Goal: Task Accomplishment & Management: Use online tool/utility

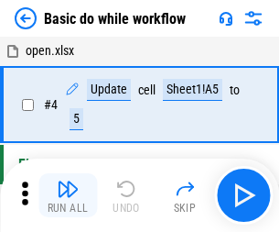
click at [68, 195] on img "button" at bounding box center [68, 189] width 22 height 22
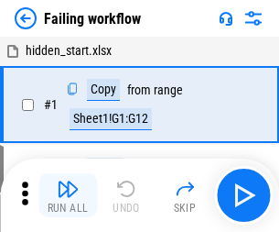
click at [68, 195] on img "button" at bounding box center [68, 189] width 22 height 22
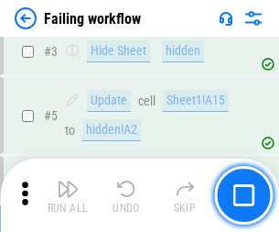
scroll to position [388, 0]
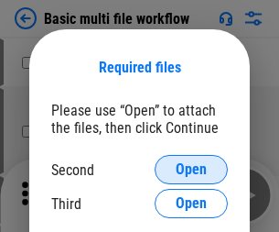
click at [191, 169] on span "Open" at bounding box center [191, 169] width 31 height 15
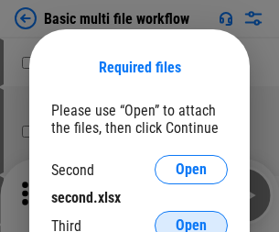
click at [191, 218] on span "Open" at bounding box center [191, 225] width 31 height 15
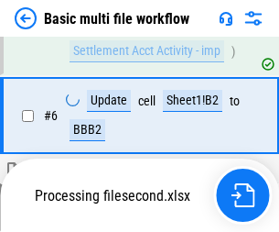
scroll to position [505, 0]
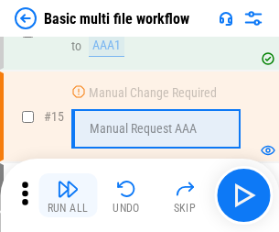
click at [68, 195] on img "button" at bounding box center [68, 189] width 22 height 22
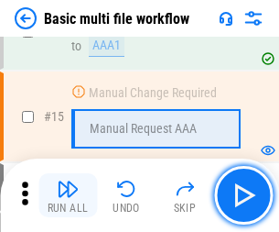
scroll to position [1218, 0]
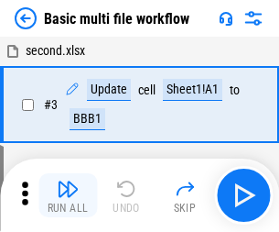
click at [68, 195] on img "button" at bounding box center [68, 189] width 22 height 22
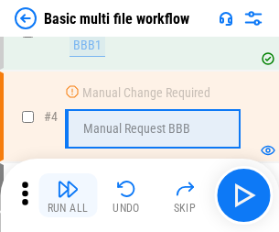
click at [68, 195] on img "button" at bounding box center [68, 189] width 22 height 22
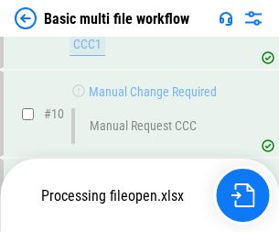
scroll to position [858, 0]
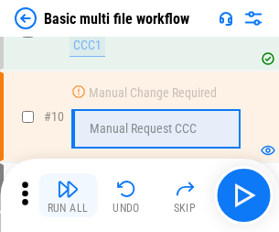
click at [68, 195] on img "button" at bounding box center [68, 189] width 22 height 22
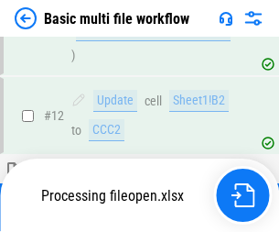
scroll to position [858, 0]
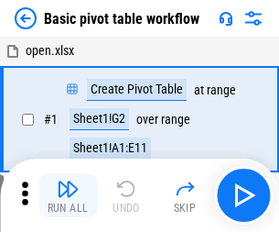
click at [68, 195] on img "button" at bounding box center [68, 189] width 22 height 22
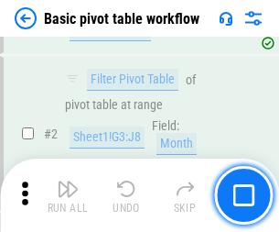
scroll to position [438, 0]
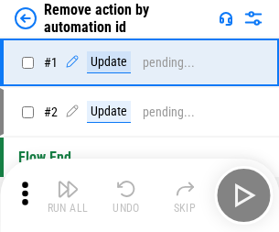
click at [68, 195] on img "button" at bounding box center [68, 189] width 22 height 22
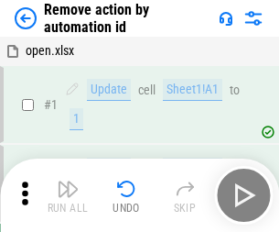
scroll to position [68, 0]
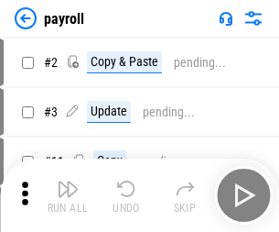
click at [68, 195] on img "button" at bounding box center [68, 189] width 22 height 22
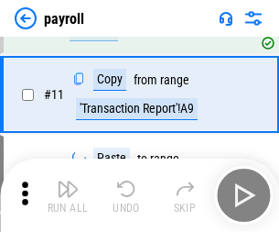
scroll to position [133, 0]
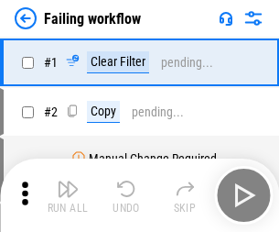
click at [68, 195] on img "button" at bounding box center [68, 189] width 22 height 22
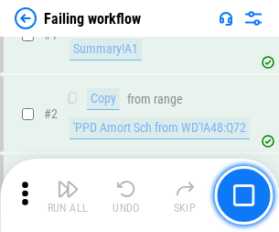
scroll to position [296, 0]
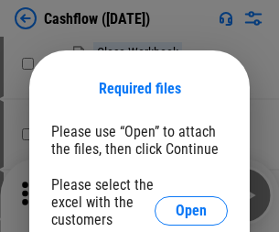
scroll to position [200, 0]
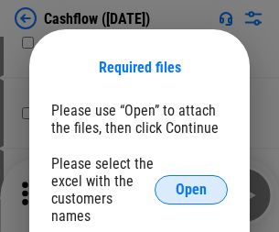
click at [191, 182] on span "Open" at bounding box center [191, 189] width 31 height 15
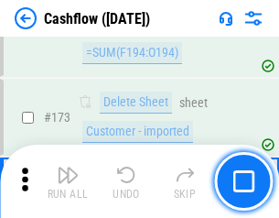
scroll to position [1938, 0]
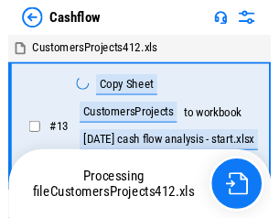
scroll to position [21, 0]
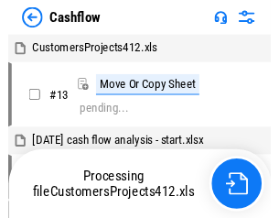
scroll to position [21, 0]
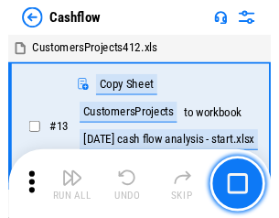
scroll to position [21, 0]
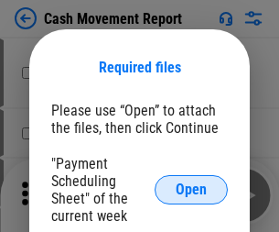
click at [191, 189] on span "Open" at bounding box center [191, 189] width 31 height 15
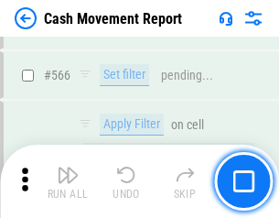
scroll to position [8390, 0]
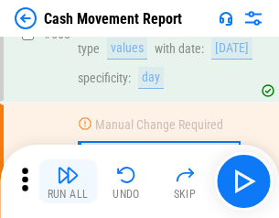
click at [68, 181] on img "button" at bounding box center [68, 175] width 22 height 22
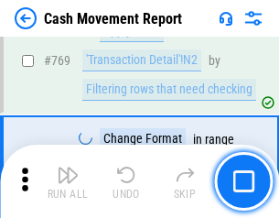
scroll to position [10172, 0]
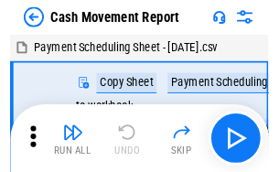
scroll to position [33, 0]
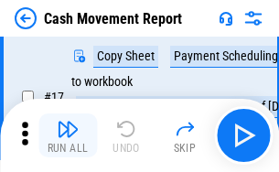
click at [68, 135] on img "button" at bounding box center [68, 129] width 22 height 22
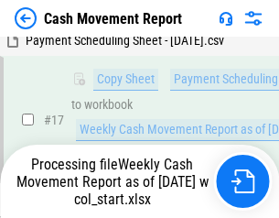
scroll to position [381, 0]
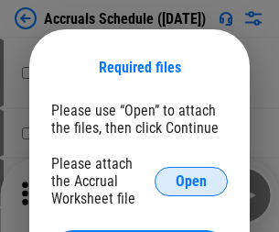
click at [191, 180] on span "Open" at bounding box center [191, 181] width 31 height 15
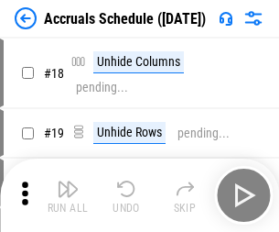
scroll to position [176, 0]
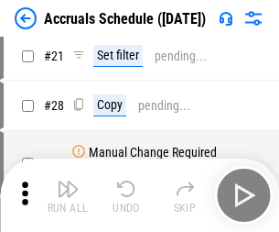
click at [68, 195] on img "button" at bounding box center [68, 189] width 22 height 22
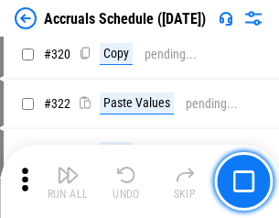
scroll to position [3405, 0]
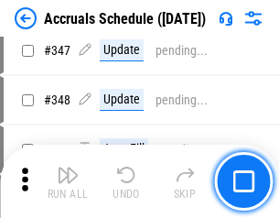
click at [68, 181] on img "button" at bounding box center [68, 175] width 22 height 22
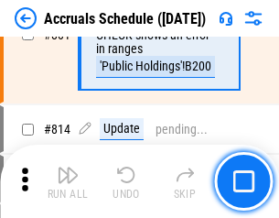
scroll to position [8078, 0]
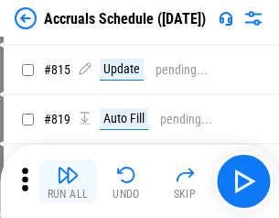
click at [68, 181] on img "button" at bounding box center [68, 175] width 22 height 22
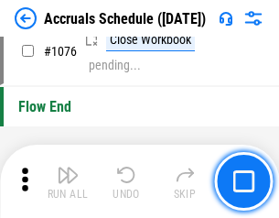
scroll to position [10964, 0]
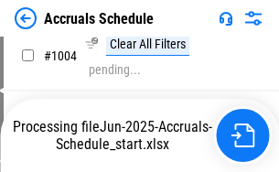
scroll to position [9404, 0]
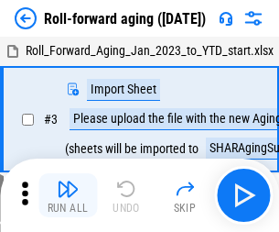
click at [68, 181] on img "button" at bounding box center [68, 189] width 22 height 22
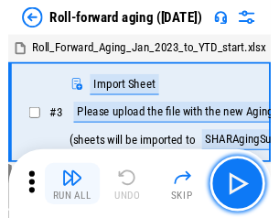
scroll to position [3, 0]
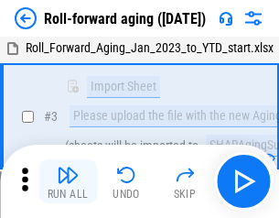
click at [68, 181] on img "button" at bounding box center [68, 175] width 22 height 22
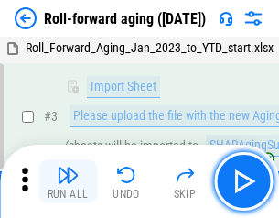
scroll to position [118, 0]
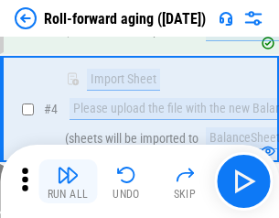
click at [68, 181] on img "button" at bounding box center [68, 175] width 22 height 22
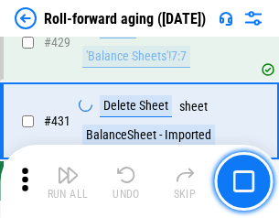
scroll to position [6348, 0]
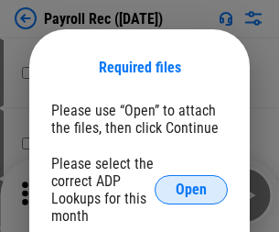
click at [191, 189] on span "Open" at bounding box center [191, 189] width 31 height 15
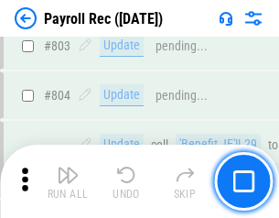
scroll to position [11630, 0]
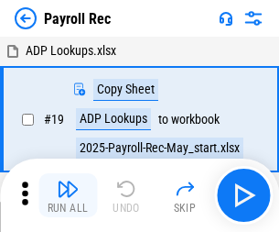
click at [68, 195] on img "button" at bounding box center [68, 189] width 22 height 22
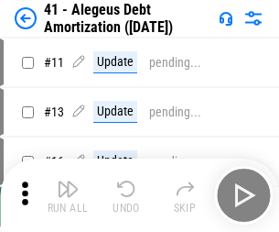
click at [68, 195] on img "button" at bounding box center [68, 189] width 22 height 22
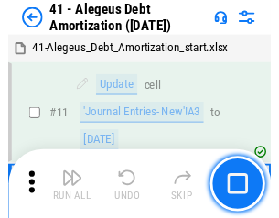
scroll to position [226, 0]
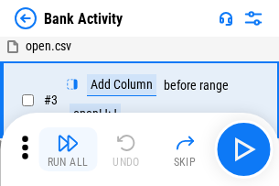
click at [68, 149] on img "button" at bounding box center [68, 143] width 22 height 22
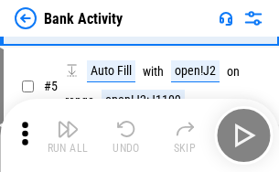
scroll to position [97, 0]
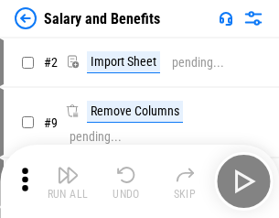
click at [68, 181] on img "button" at bounding box center [68, 175] width 22 height 22
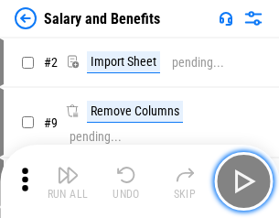
scroll to position [25, 0]
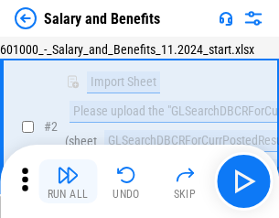
click at [68, 181] on img "button" at bounding box center [68, 175] width 22 height 22
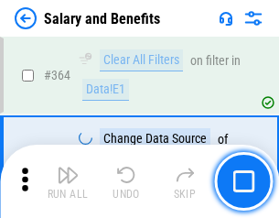
scroll to position [8621, 0]
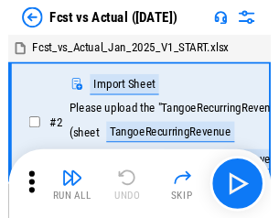
scroll to position [24, 0]
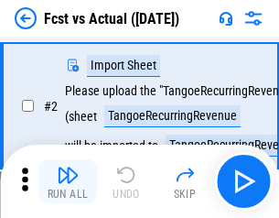
click at [68, 181] on img "button" at bounding box center [68, 175] width 22 height 22
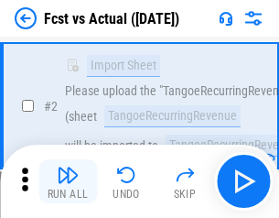
click at [68, 181] on img "button" at bounding box center [68, 175] width 22 height 22
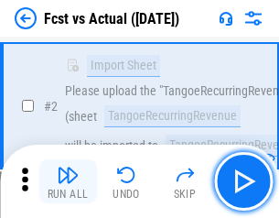
scroll to position [171, 0]
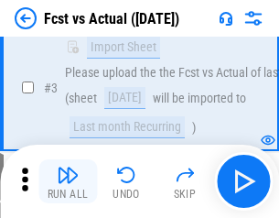
click at [68, 181] on img "button" at bounding box center [68, 175] width 22 height 22
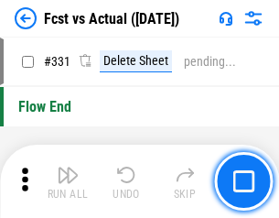
scroll to position [8762, 0]
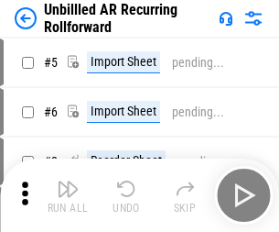
click at [68, 181] on img "button" at bounding box center [68, 189] width 22 height 22
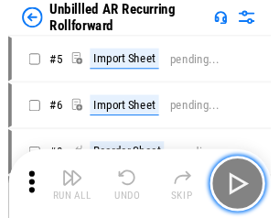
scroll to position [39, 0]
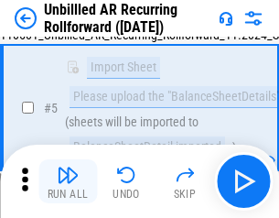
click at [68, 181] on img "button" at bounding box center [68, 175] width 22 height 22
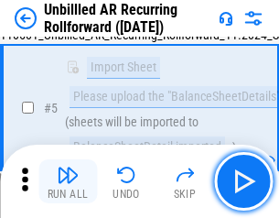
scroll to position [172, 0]
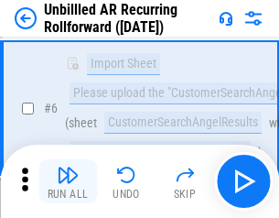
click at [68, 181] on img "button" at bounding box center [68, 175] width 22 height 22
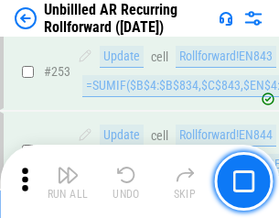
scroll to position [6218, 0]
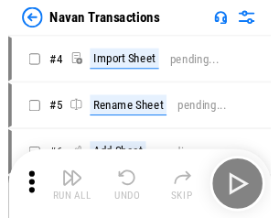
scroll to position [29, 0]
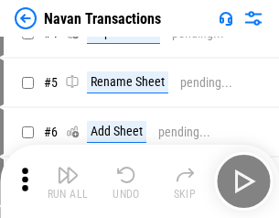
click at [68, 181] on img "button" at bounding box center [68, 175] width 22 height 22
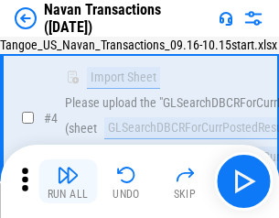
click at [68, 181] on img "button" at bounding box center [68, 175] width 22 height 22
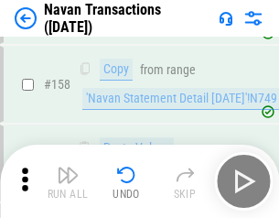
scroll to position [5935, 0]
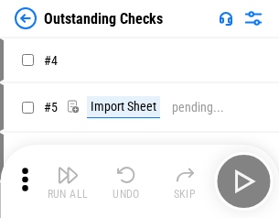
click at [68, 181] on img "button" at bounding box center [68, 175] width 22 height 22
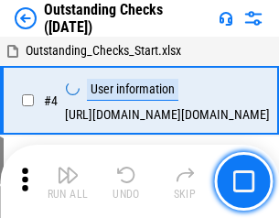
scroll to position [77, 0]
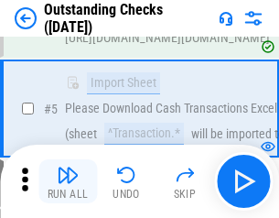
click at [68, 181] on img "button" at bounding box center [68, 175] width 22 height 22
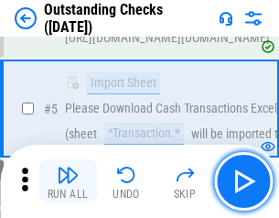
scroll to position [191, 0]
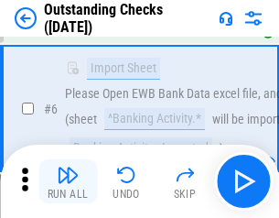
click at [68, 181] on img "button" at bounding box center [68, 175] width 22 height 22
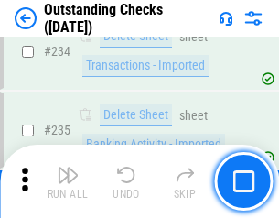
scroll to position [5559, 0]
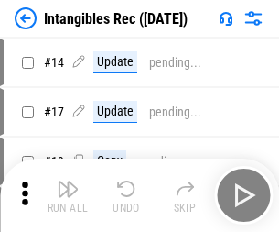
click at [68, 195] on img "button" at bounding box center [68, 189] width 22 height 22
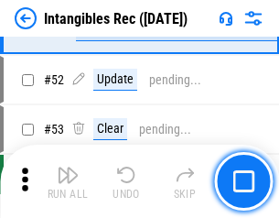
scroll to position [713, 0]
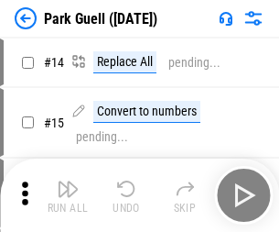
click at [68, 181] on img "button" at bounding box center [68, 189] width 22 height 22
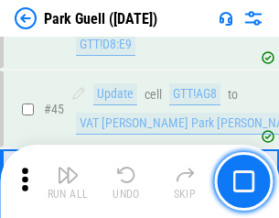
scroll to position [2289, 0]
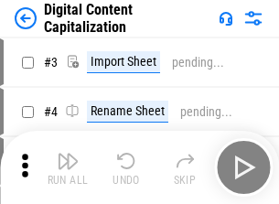
click at [68, 154] on img "button" at bounding box center [68, 161] width 22 height 22
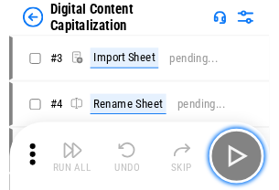
scroll to position [53, 0]
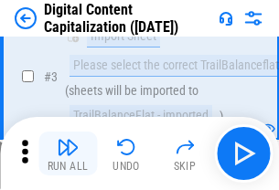
click at [68, 154] on img "button" at bounding box center [68, 147] width 22 height 22
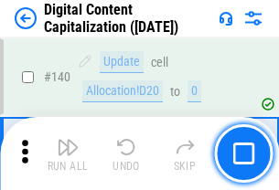
scroll to position [1941, 0]
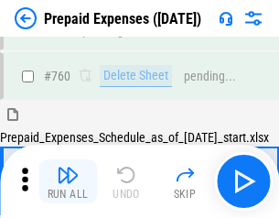
click at [68, 181] on img "button" at bounding box center [68, 175] width 22 height 22
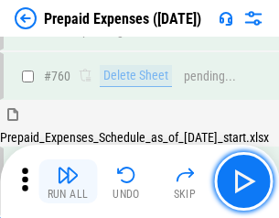
scroll to position [5074, 0]
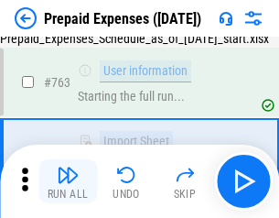
click at [68, 181] on img "button" at bounding box center [68, 175] width 22 height 22
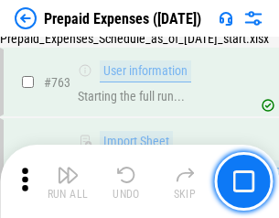
scroll to position [5182, 0]
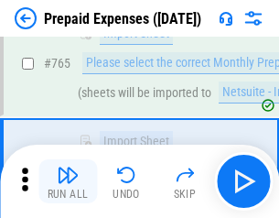
click at [68, 181] on img "button" at bounding box center [68, 175] width 22 height 22
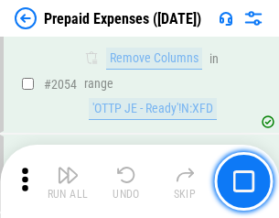
scroll to position [19135, 0]
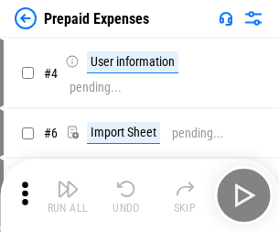
click at [68, 195] on img "button" at bounding box center [68, 189] width 22 height 22
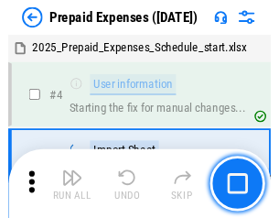
scroll to position [81, 0]
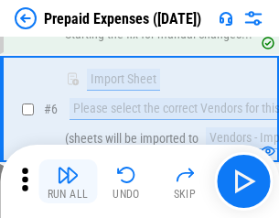
click at [68, 181] on img "button" at bounding box center [68, 175] width 22 height 22
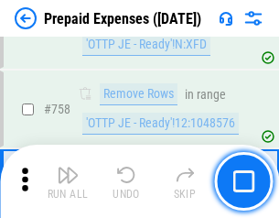
scroll to position [6523, 0]
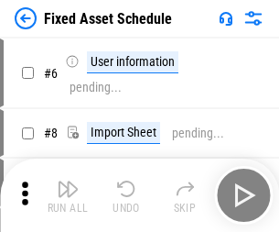
click at [68, 195] on img "button" at bounding box center [68, 189] width 22 height 22
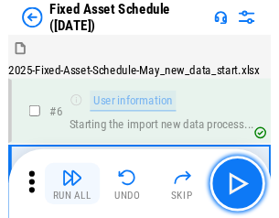
scroll to position [99, 0]
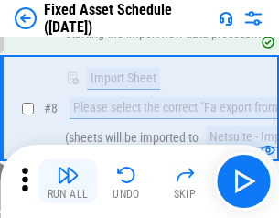
click at [68, 181] on img "button" at bounding box center [68, 175] width 22 height 22
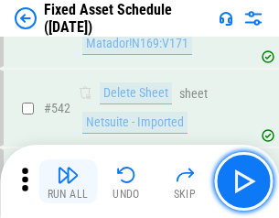
scroll to position [6526, 0]
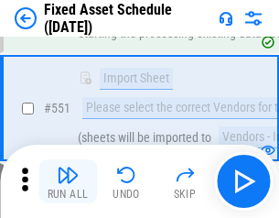
click at [68, 181] on img "button" at bounding box center [68, 175] width 22 height 22
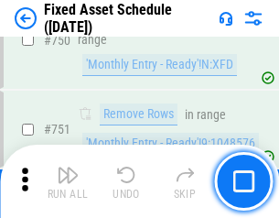
scroll to position [8924, 0]
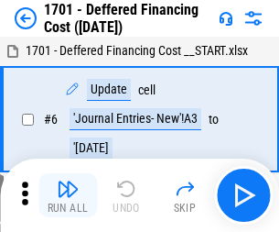
click at [68, 195] on img "button" at bounding box center [68, 189] width 22 height 22
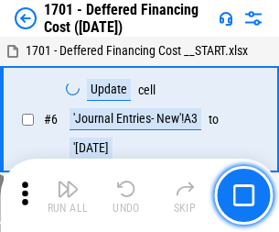
scroll to position [220, 0]
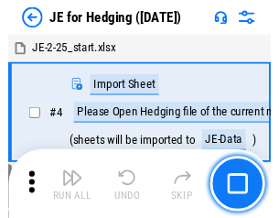
scroll to position [3, 0]
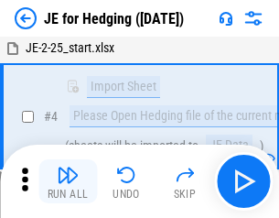
click at [68, 181] on img "button" at bounding box center [68, 175] width 22 height 22
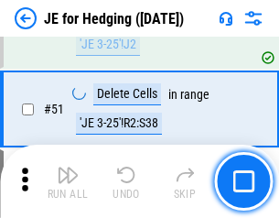
scroll to position [1185, 0]
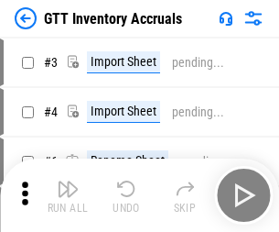
click at [68, 181] on img "button" at bounding box center [68, 189] width 22 height 22
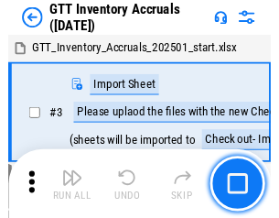
scroll to position [3, 0]
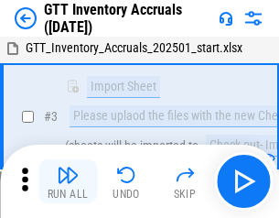
click at [68, 181] on img "button" at bounding box center [68, 175] width 22 height 22
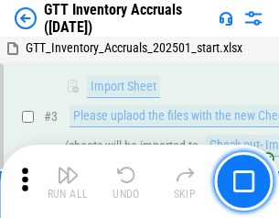
scroll to position [118, 0]
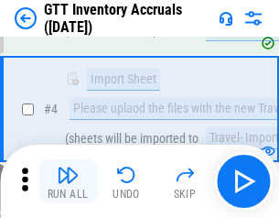
click at [68, 181] on img "button" at bounding box center [68, 175] width 22 height 22
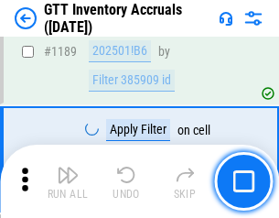
scroll to position [14948, 0]
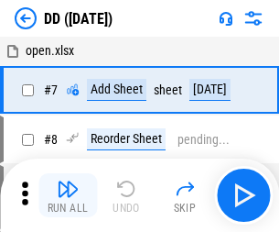
click at [68, 195] on img "button" at bounding box center [68, 189] width 22 height 22
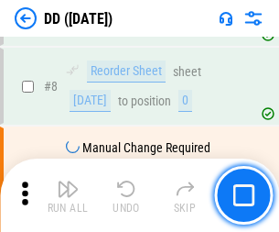
scroll to position [177, 0]
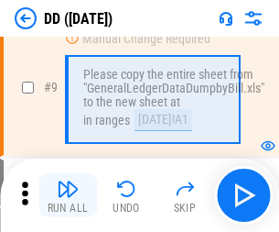
click at [68, 195] on img "button" at bounding box center [68, 189] width 22 height 22
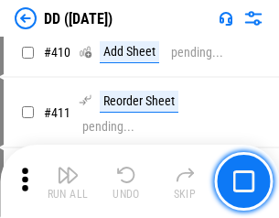
scroll to position [8190, 0]
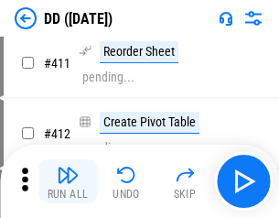
click at [68, 181] on img "button" at bounding box center [68, 175] width 22 height 22
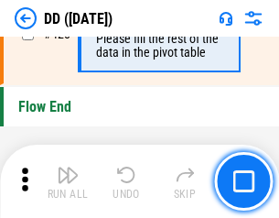
scroll to position [8762, 0]
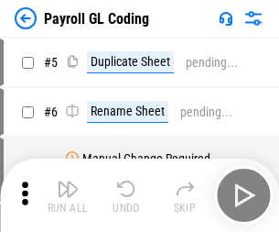
click at [68, 195] on img "button" at bounding box center [68, 189] width 22 height 22
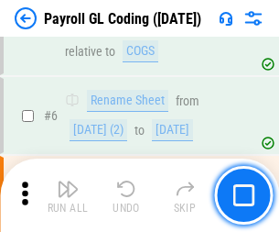
scroll to position [220, 0]
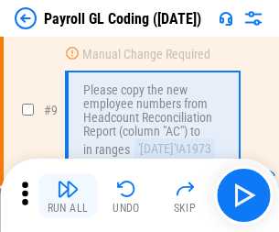
click at [68, 195] on img "button" at bounding box center [68, 189] width 22 height 22
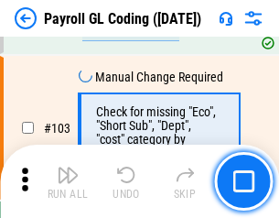
scroll to position [4295, 0]
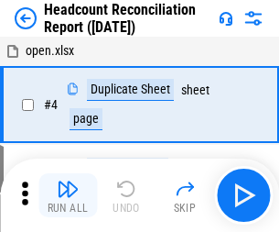
click at [68, 195] on img "button" at bounding box center [68, 189] width 22 height 22
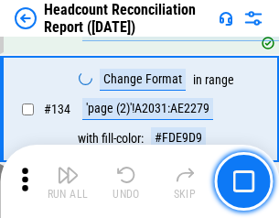
scroll to position [2200, 0]
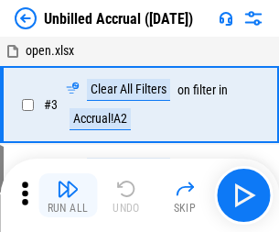
click at [68, 195] on img "button" at bounding box center [68, 189] width 22 height 22
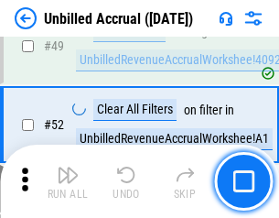
scroll to position [1660, 0]
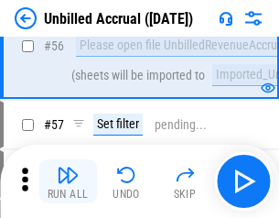
click at [68, 181] on img "button" at bounding box center [68, 175] width 22 height 22
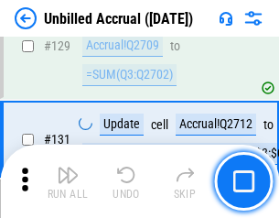
scroll to position [5453, 0]
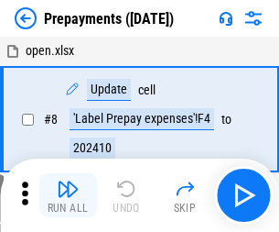
click at [68, 195] on img "button" at bounding box center [68, 189] width 22 height 22
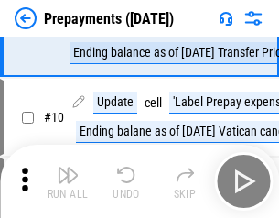
scroll to position [114, 0]
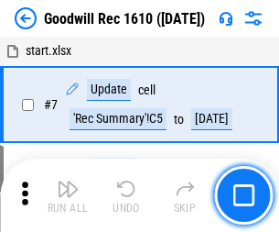
scroll to position [313, 0]
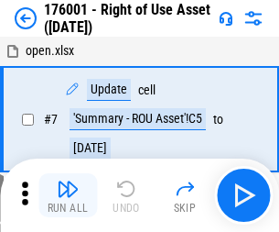
click at [68, 195] on img "button" at bounding box center [68, 189] width 22 height 22
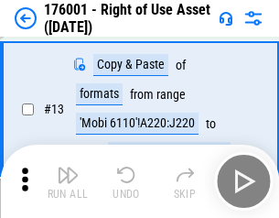
scroll to position [118, 0]
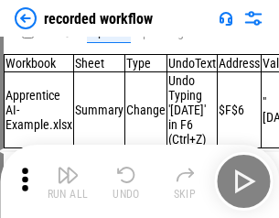
click at [68, 181] on img "button" at bounding box center [68, 175] width 22 height 22
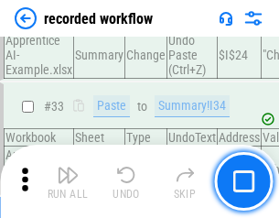
scroll to position [5722, 0]
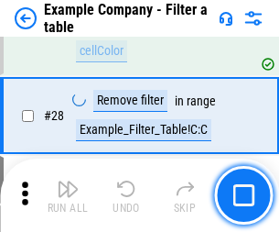
scroll to position [1675, 0]
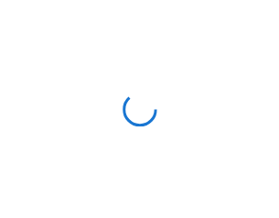
scroll to position [28, 0]
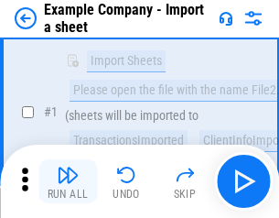
click at [68, 181] on img "button" at bounding box center [68, 175] width 22 height 22
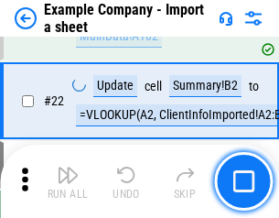
scroll to position [405, 0]
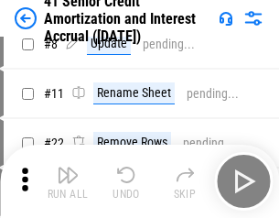
click at [68, 181] on img "button" at bounding box center [68, 175] width 22 height 22
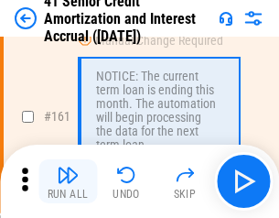
click at [68, 181] on img "button" at bounding box center [68, 175] width 22 height 22
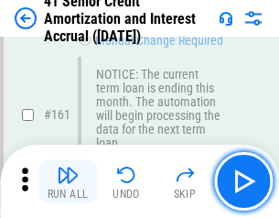
scroll to position [1958, 0]
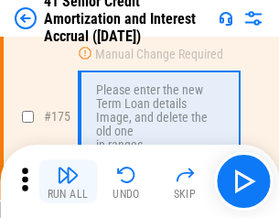
click at [68, 181] on img "button" at bounding box center [68, 175] width 22 height 22
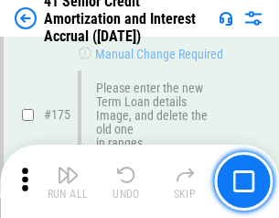
scroll to position [2144, 0]
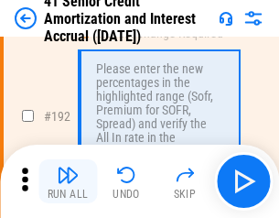
click at [68, 181] on img "button" at bounding box center [68, 175] width 22 height 22
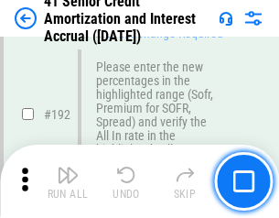
scroll to position [2336, 0]
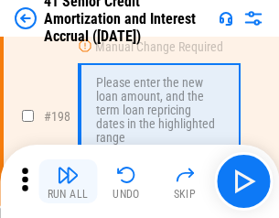
click at [68, 181] on img "button" at bounding box center [68, 175] width 22 height 22
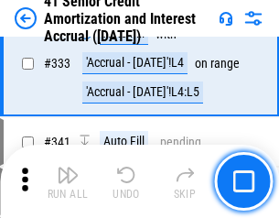
scroll to position [4676, 0]
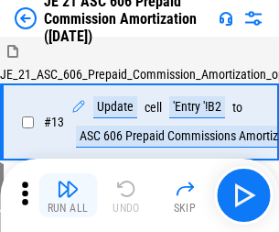
click at [68, 181] on img "button" at bounding box center [68, 189] width 22 height 22
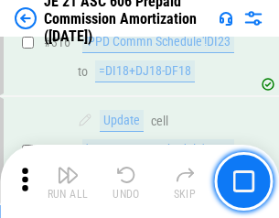
scroll to position [3418, 0]
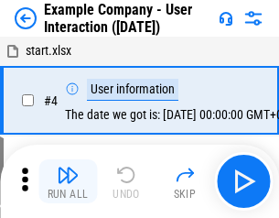
click at [68, 181] on img "button" at bounding box center [68, 175] width 22 height 22
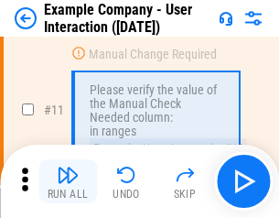
click at [68, 181] on img "button" at bounding box center [68, 175] width 22 height 22
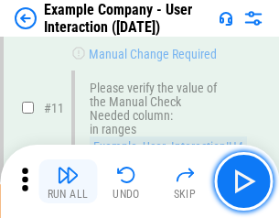
scroll to position [396, 0]
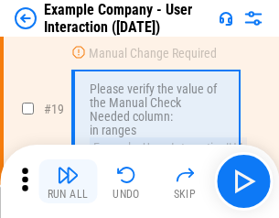
click at [68, 181] on img "button" at bounding box center [68, 175] width 22 height 22
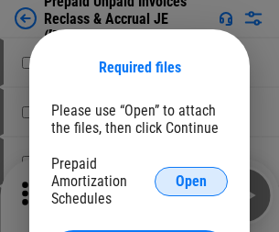
click at [191, 180] on span "Open" at bounding box center [191, 181] width 31 height 15
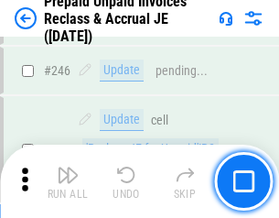
scroll to position [2471, 0]
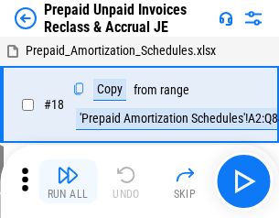
click at [68, 181] on img "button" at bounding box center [68, 175] width 22 height 22
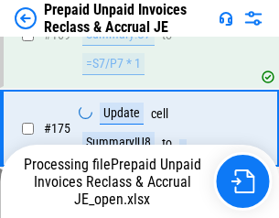
scroll to position [2471, 0]
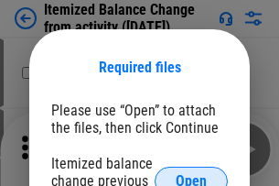
click at [191, 174] on span "Open" at bounding box center [191, 181] width 31 height 15
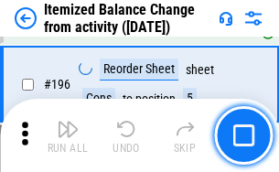
scroll to position [3523, 0]
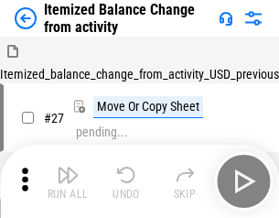
scroll to position [28, 0]
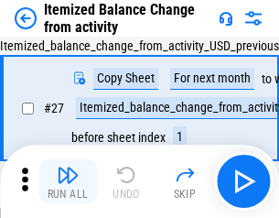
click at [68, 181] on img "button" at bounding box center [68, 175] width 22 height 22
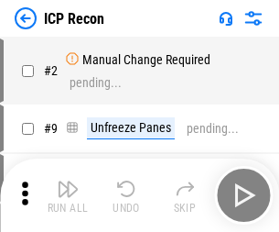
scroll to position [8, 0]
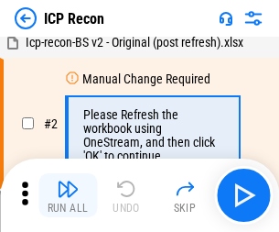
click at [68, 195] on img "button" at bounding box center [68, 189] width 22 height 22
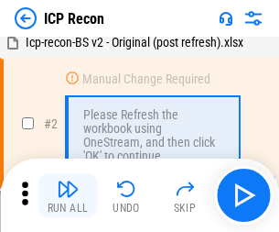
click at [68, 195] on img "button" at bounding box center [68, 189] width 22 height 22
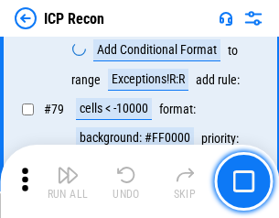
scroll to position [1794, 0]
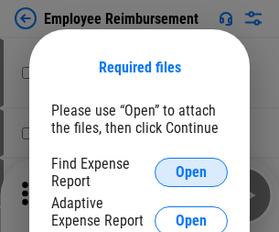
click at [191, 172] on span "Open" at bounding box center [191, 172] width 31 height 15
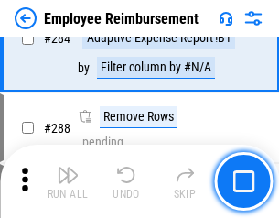
scroll to position [4976, 0]
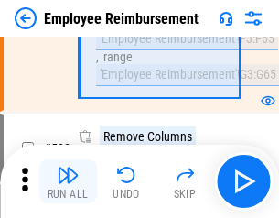
click at [68, 181] on img "button" at bounding box center [68, 175] width 22 height 22
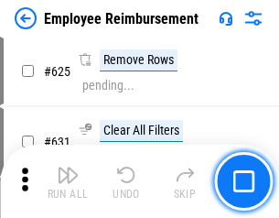
scroll to position [10960, 0]
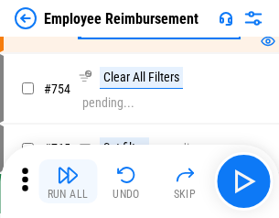
click at [68, 181] on img "button" at bounding box center [68, 175] width 22 height 22
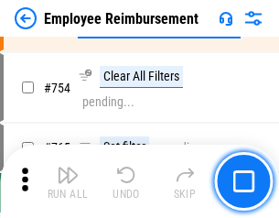
click at [68, 181] on img "button" at bounding box center [68, 175] width 22 height 22
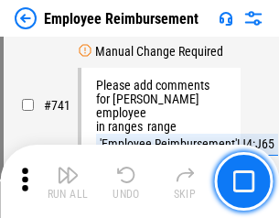
scroll to position [12843, 0]
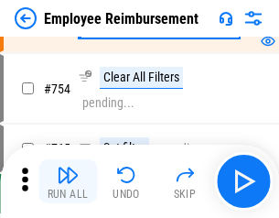
click at [68, 181] on img "button" at bounding box center [68, 175] width 22 height 22
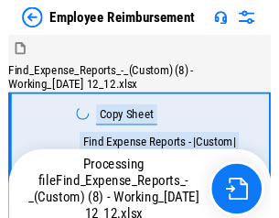
scroll to position [62, 0]
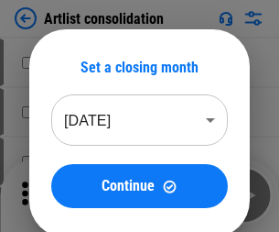
click at [68, 195] on img "button" at bounding box center [68, 189] width 22 height 22
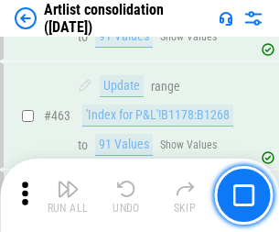
scroll to position [8016, 0]
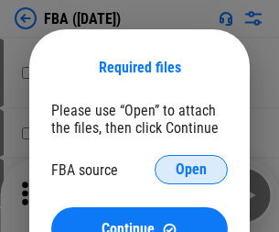
click at [191, 169] on span "Open" at bounding box center [191, 169] width 31 height 15
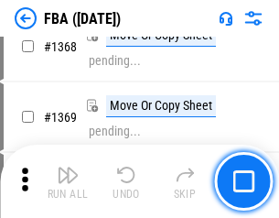
scroll to position [19659, 0]
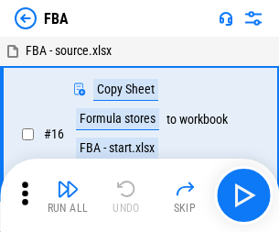
scroll to position [18, 0]
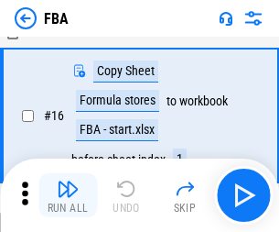
click at [68, 195] on img "button" at bounding box center [68, 189] width 22 height 22
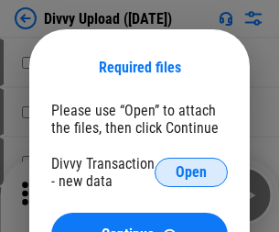
click at [191, 172] on span "Open" at bounding box center [191, 172] width 31 height 15
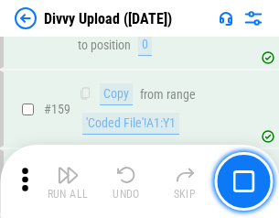
scroll to position [1896, 0]
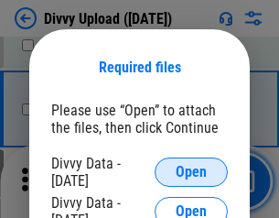
click at [191, 172] on span "Open" at bounding box center [191, 172] width 31 height 15
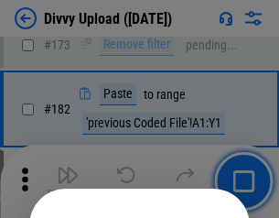
scroll to position [2055, 0]
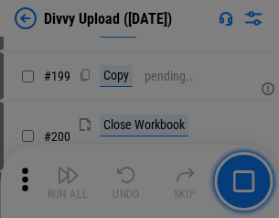
scroll to position [2662, 0]
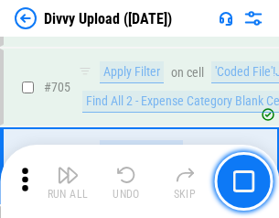
scroll to position [12523, 0]
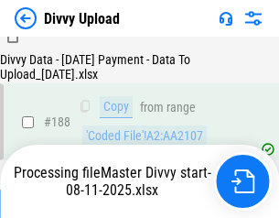
scroll to position [2155, 0]
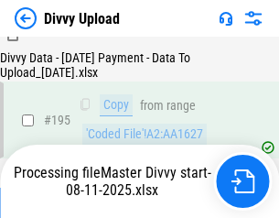
scroll to position [2558, 0]
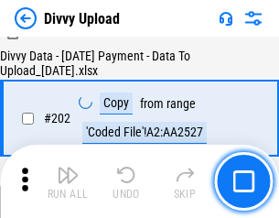
scroll to position [2962, 0]
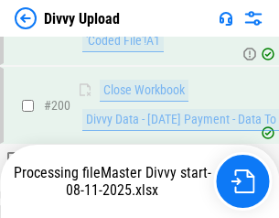
scroll to position [2962, 0]
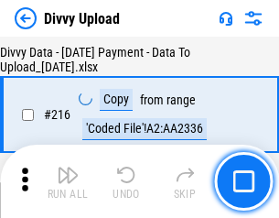
scroll to position [3769, 0]
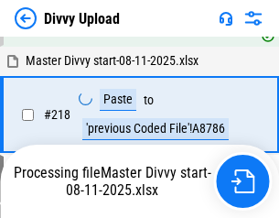
scroll to position [4067, 0]
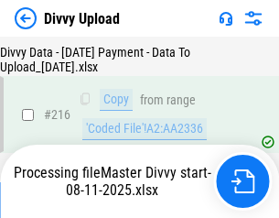
scroll to position [3769, 0]
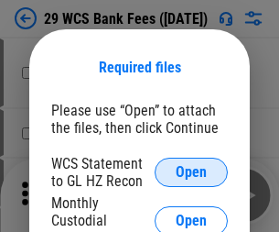
click at [191, 172] on span "Open" at bounding box center [191, 172] width 31 height 15
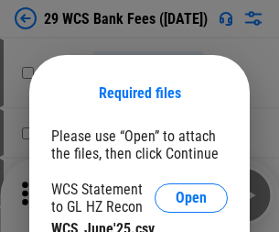
scroll to position [26, 0]
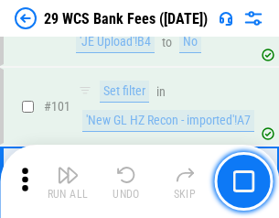
scroll to position [1784, 0]
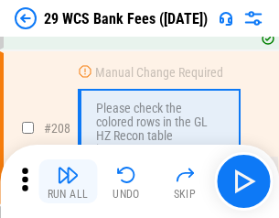
click at [68, 181] on img "button" at bounding box center [68, 175] width 22 height 22
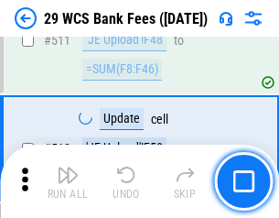
scroll to position [9210, 0]
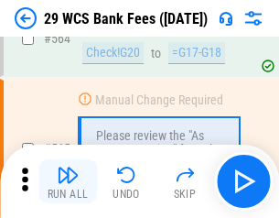
click at [68, 181] on img "button" at bounding box center [68, 175] width 22 height 22
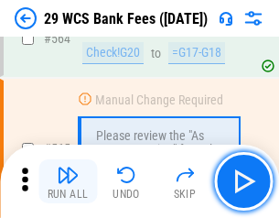
scroll to position [9900, 0]
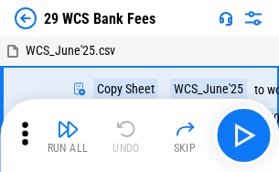
scroll to position [33, 0]
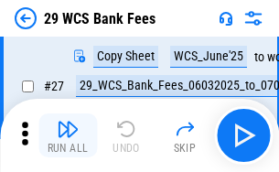
click at [68, 135] on img "button" at bounding box center [68, 129] width 22 height 22
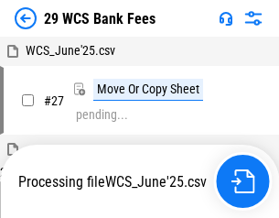
scroll to position [10, 0]
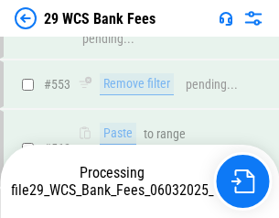
scroll to position [9879, 0]
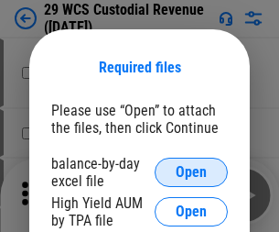
click at [191, 172] on span "Open" at bounding box center [191, 172] width 31 height 15
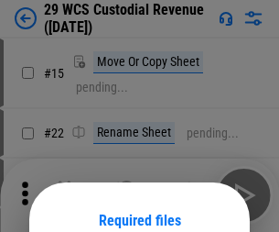
scroll to position [153, 0]
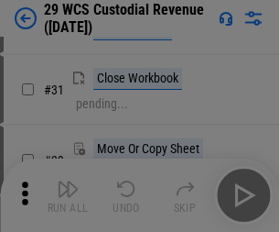
scroll to position [393, 0]
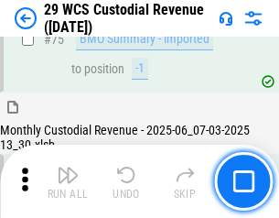
scroll to position [1912, 0]
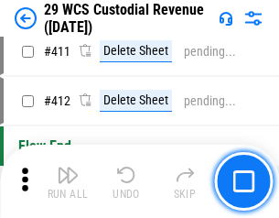
click at [68, 181] on img "button" at bounding box center [68, 175] width 22 height 22
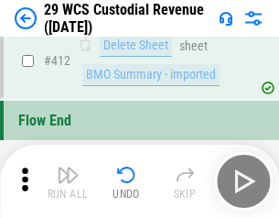
scroll to position [8742, 0]
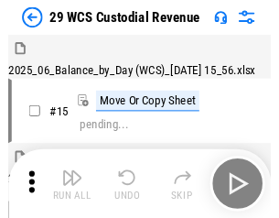
scroll to position [44, 0]
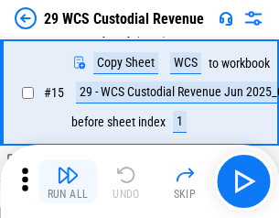
click at [68, 181] on img "button" at bounding box center [68, 175] width 22 height 22
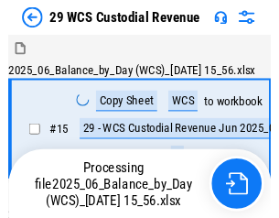
scroll to position [44, 0]
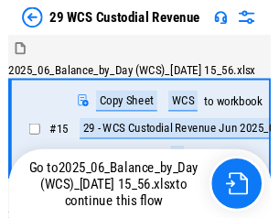
scroll to position [34, 0]
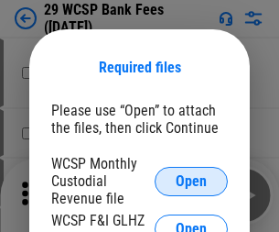
click at [191, 180] on span "Open" at bounding box center [191, 181] width 31 height 15
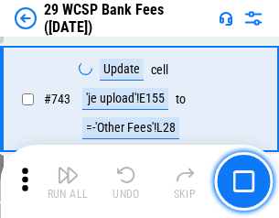
scroll to position [9225, 0]
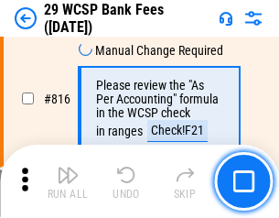
click at [68, 181] on img "button" at bounding box center [68, 175] width 22 height 22
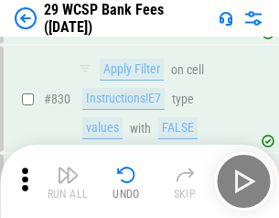
scroll to position [11615, 0]
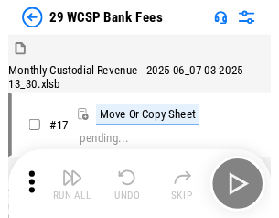
scroll to position [44, 0]
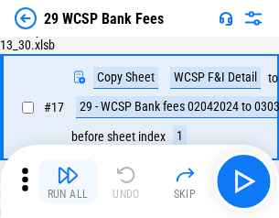
click at [68, 181] on img "button" at bounding box center [68, 175] width 22 height 22
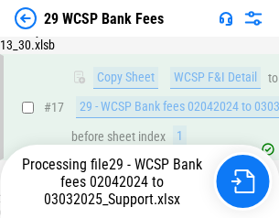
scroll to position [321, 0]
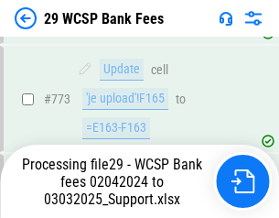
scroll to position [10143, 0]
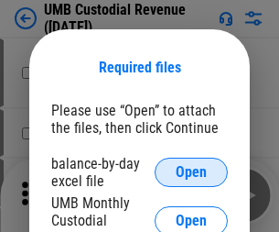
click at [191, 172] on span "Open" at bounding box center [191, 172] width 31 height 15
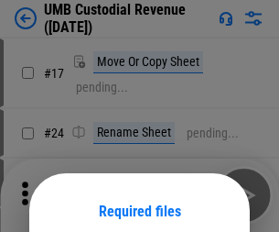
scroll to position [144, 0]
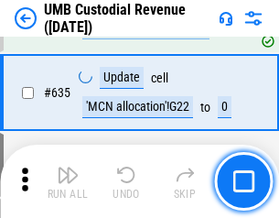
scroll to position [9580, 0]
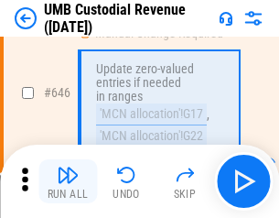
click at [68, 181] on img "button" at bounding box center [68, 175] width 22 height 22
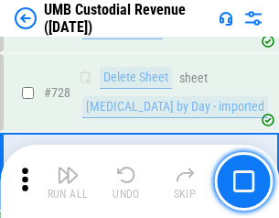
scroll to position [11292, 0]
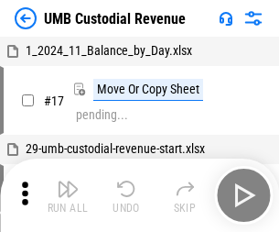
scroll to position [14, 0]
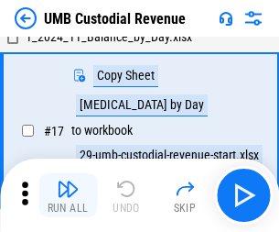
click at [68, 195] on img "button" at bounding box center [68, 189] width 22 height 22
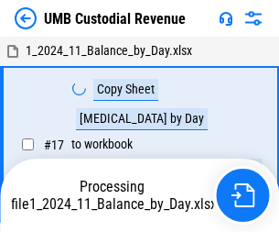
scroll to position [14, 0]
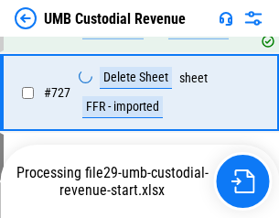
scroll to position [11250, 0]
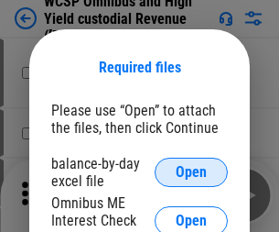
click at [191, 172] on span "Open" at bounding box center [191, 172] width 31 height 15
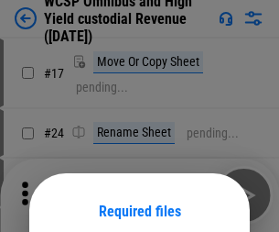
scroll to position [144, 0]
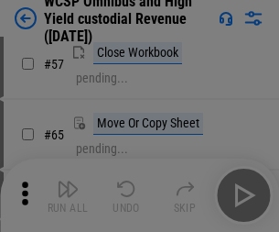
scroll to position [798, 0]
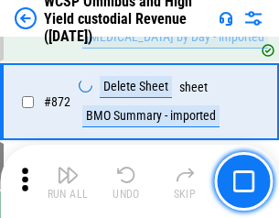
scroll to position [15493, 0]
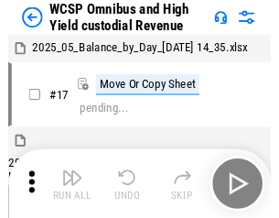
scroll to position [10, 0]
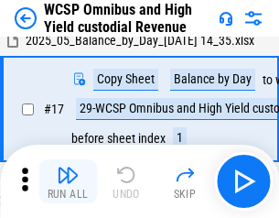
click at [68, 181] on img "button" at bounding box center [68, 175] width 22 height 22
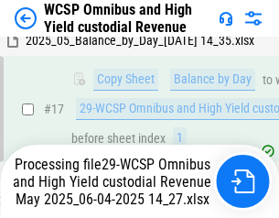
scroll to position [381, 0]
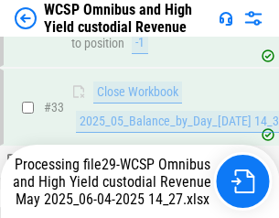
scroll to position [1878, 0]
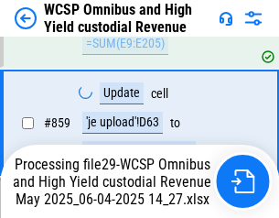
scroll to position [15451, 0]
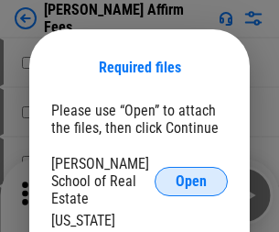
click at [191, 174] on span "Open" at bounding box center [191, 181] width 31 height 15
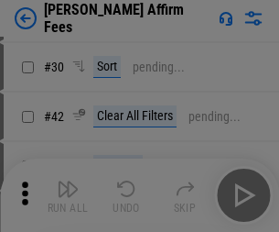
scroll to position [373, 0]
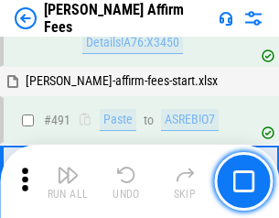
scroll to position [4978, 0]
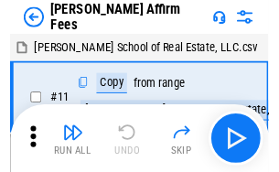
scroll to position [18, 0]
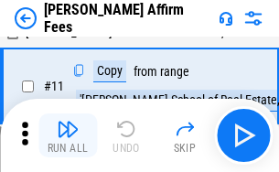
click at [68, 135] on img "button" at bounding box center [68, 129] width 22 height 22
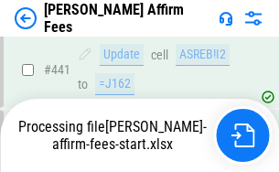
scroll to position [4801, 0]
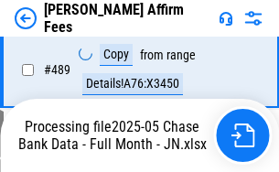
scroll to position [5000, 0]
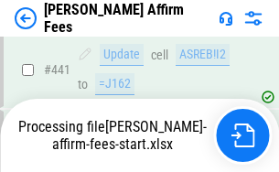
scroll to position [4801, 0]
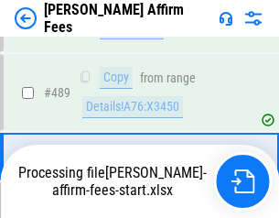
scroll to position [4778, 0]
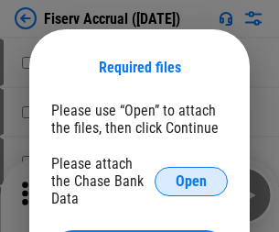
click at [191, 174] on span "Open" at bounding box center [191, 181] width 31 height 15
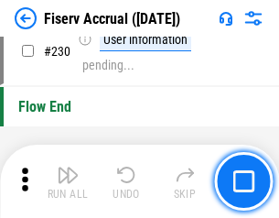
scroll to position [5800, 0]
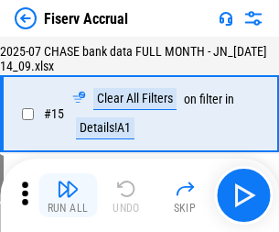
click at [68, 195] on img "button" at bounding box center [68, 189] width 22 height 22
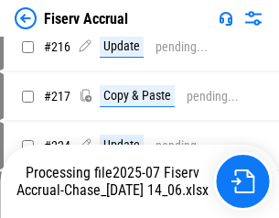
scroll to position [5670, 0]
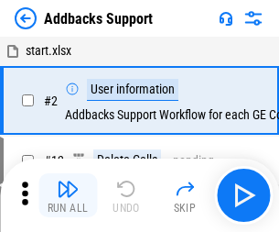
click at [68, 181] on img "button" at bounding box center [68, 189] width 22 height 22
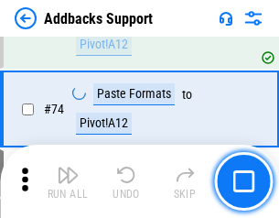
scroll to position [1333, 0]
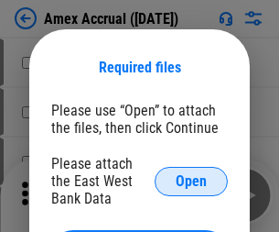
click at [191, 180] on span "Open" at bounding box center [191, 181] width 31 height 15
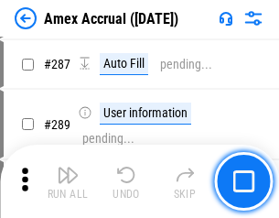
scroll to position [5012, 0]
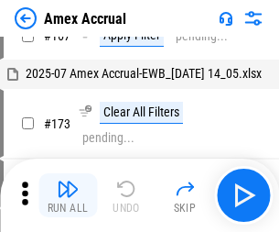
click at [68, 195] on img "button" at bounding box center [68, 189] width 22 height 22
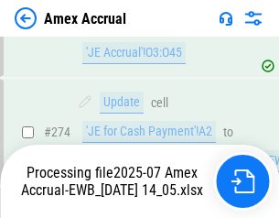
scroll to position [5455, 0]
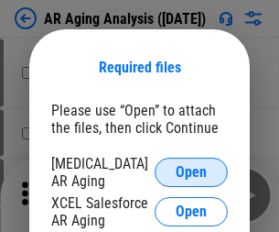
click at [191, 169] on span "Open" at bounding box center [191, 172] width 31 height 15
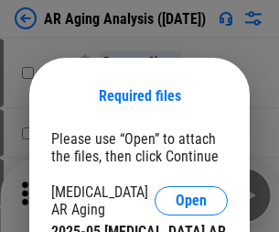
scroll to position [28, 0]
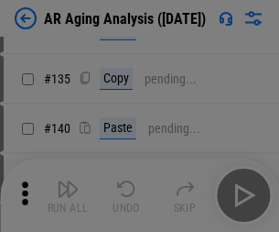
scroll to position [551, 0]
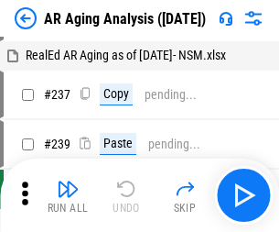
scroll to position [18, 0]
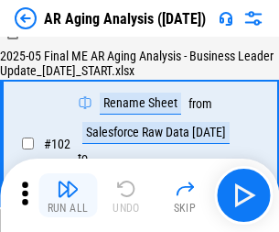
click at [68, 195] on img "button" at bounding box center [68, 189] width 22 height 22
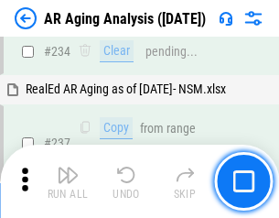
scroll to position [2838, 0]
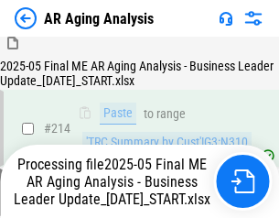
scroll to position [2738, 0]
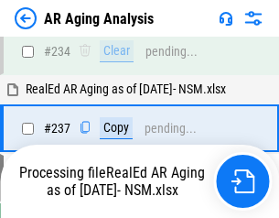
scroll to position [2816, 0]
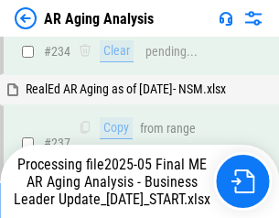
scroll to position [2816, 0]
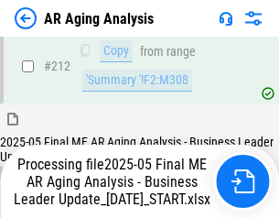
scroll to position [2752, 0]
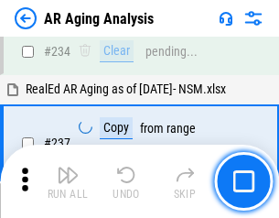
scroll to position [2816, 0]
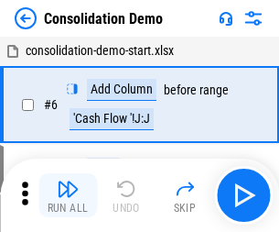
click at [68, 195] on img "button" at bounding box center [68, 189] width 22 height 22
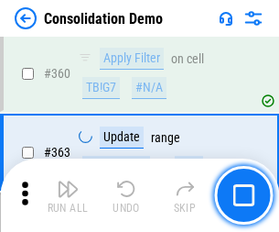
scroll to position [6135, 0]
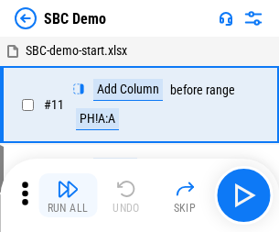
click at [68, 195] on img "button" at bounding box center [68, 189] width 22 height 22
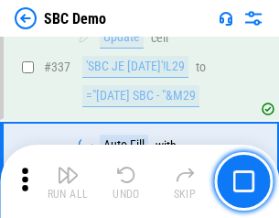
scroll to position [4816, 0]
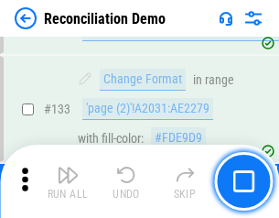
scroll to position [2174, 0]
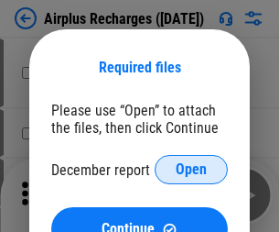
click at [191, 169] on span "Open" at bounding box center [191, 169] width 31 height 15
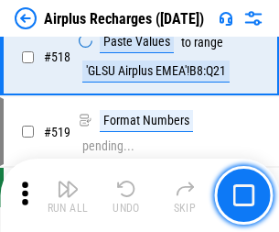
scroll to position [7877, 0]
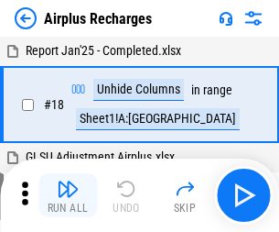
click at [68, 195] on img "button" at bounding box center [68, 189] width 22 height 22
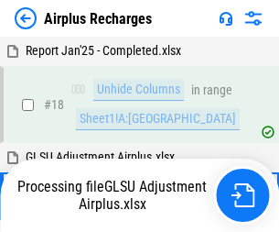
scroll to position [81, 0]
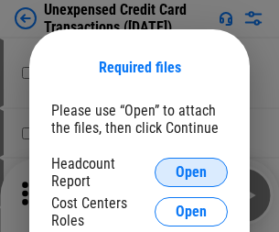
click at [191, 172] on span "Open" at bounding box center [191, 172] width 31 height 15
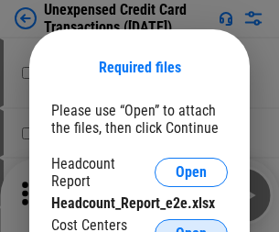
click at [191, 226] on span "Open" at bounding box center [191, 233] width 31 height 15
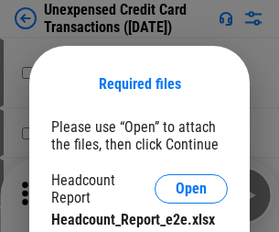
scroll to position [16, 0]
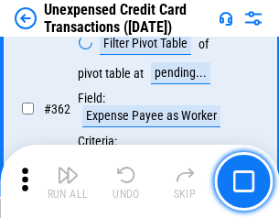
scroll to position [4708, 0]
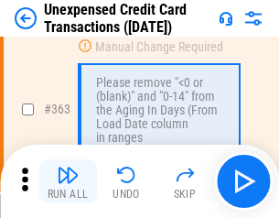
click at [68, 181] on img "button" at bounding box center [68, 175] width 22 height 22
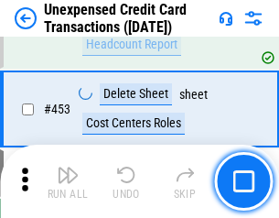
scroll to position [6243, 0]
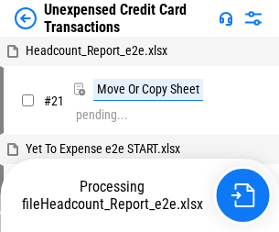
scroll to position [28, 0]
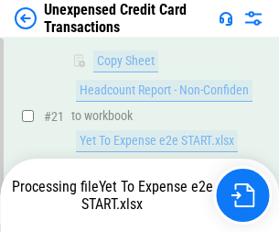
scroll to position [297, 0]
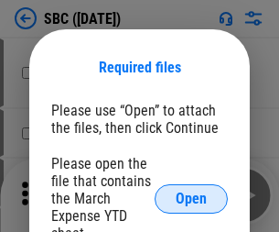
click at [191, 198] on span "Open" at bounding box center [191, 198] width 31 height 15
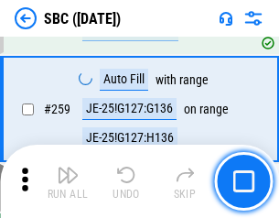
scroll to position [3577, 0]
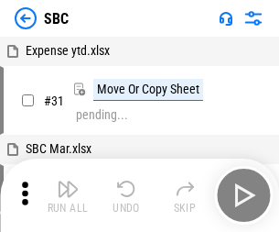
click at [68, 195] on img "button" at bounding box center [68, 189] width 22 height 22
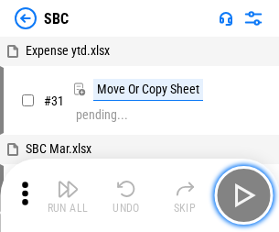
scroll to position [18, 0]
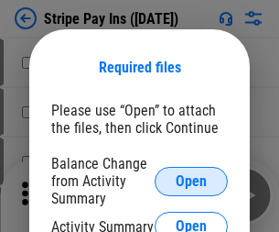
click at [191, 180] on span "Open" at bounding box center [191, 181] width 31 height 15
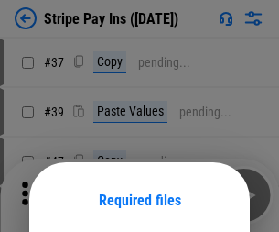
scroll to position [133, 0]
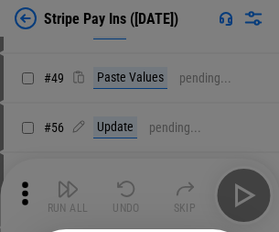
scroll to position [332, 0]
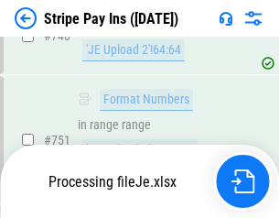
scroll to position [9490, 0]
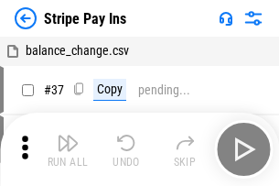
click at [68, 149] on img "button" at bounding box center [68, 143] width 22 height 22
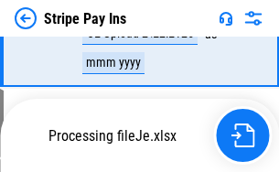
scroll to position [9450, 0]
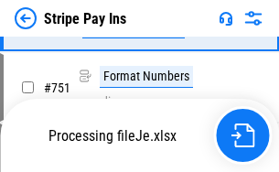
scroll to position [9450, 0]
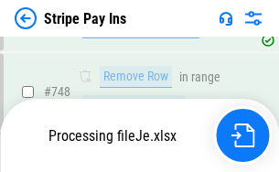
scroll to position [9450, 0]
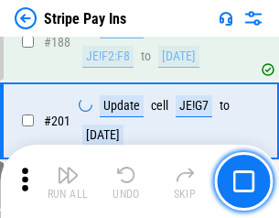
scroll to position [2607, 0]
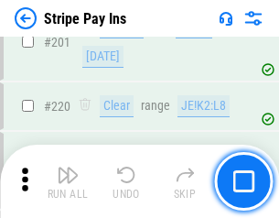
click at [68, 181] on img "button" at bounding box center [68, 175] width 22 height 22
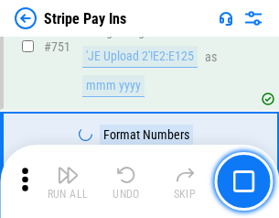
scroll to position [9427, 0]
